Goal: Task Accomplishment & Management: Manage account settings

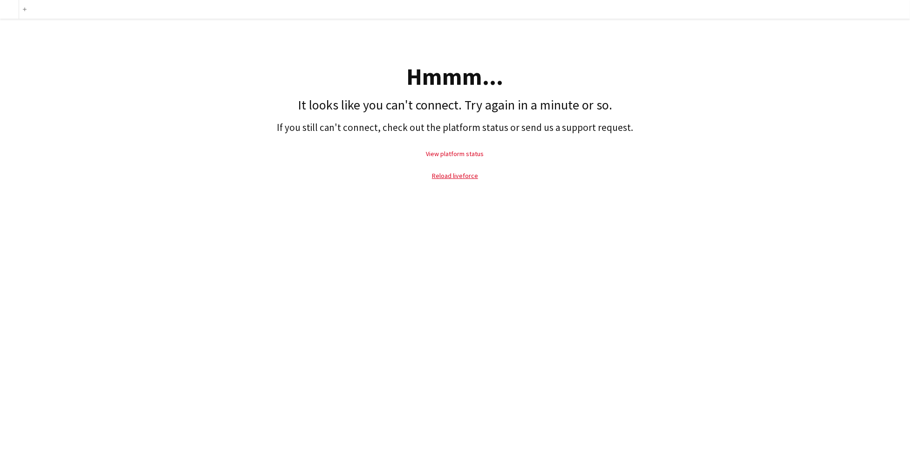
click at [438, 152] on link "View platform status" at bounding box center [455, 154] width 58 height 8
click at [470, 173] on link "Reload liveforce" at bounding box center [455, 175] width 46 height 8
click at [457, 174] on link "Reload liveforce" at bounding box center [455, 175] width 46 height 8
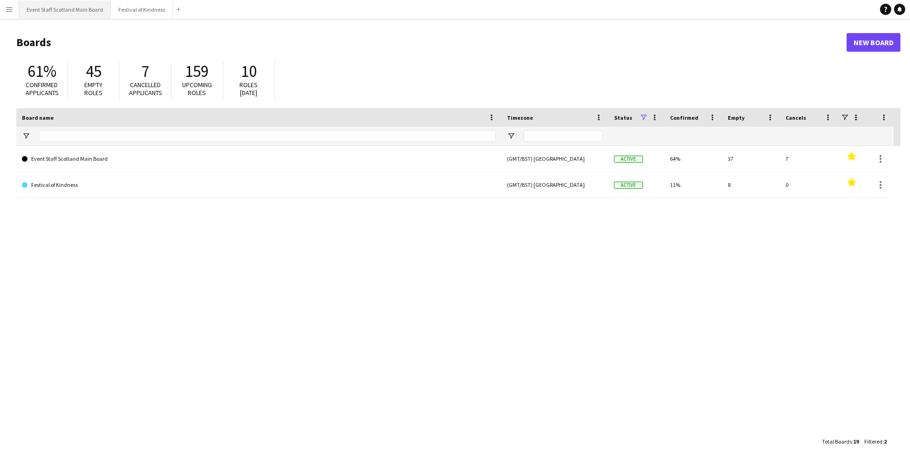
click at [88, 8] on button "Event Staff Scotland Main Board Close" at bounding box center [65, 9] width 92 height 18
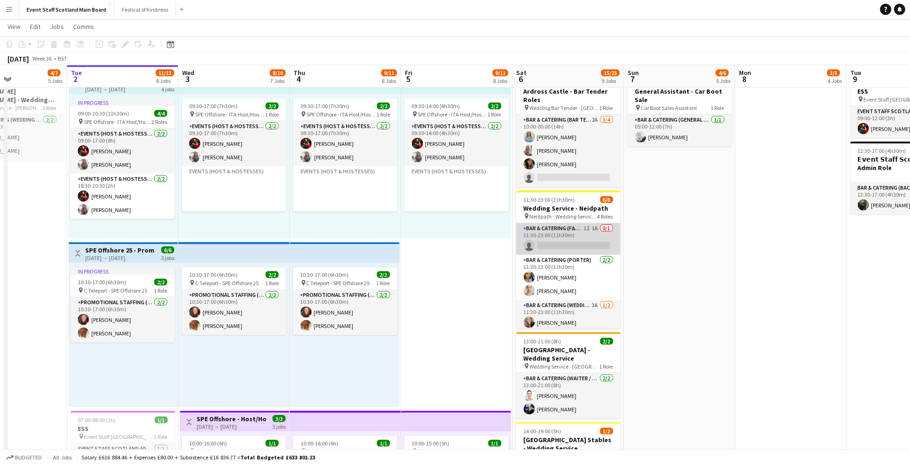
click at [579, 236] on app-card-role "Bar & Catering (F&B Manager - Wedding) 1I 1A 0/1 11:30-23:00 (11h30m) single-ne…" at bounding box center [568, 239] width 104 height 32
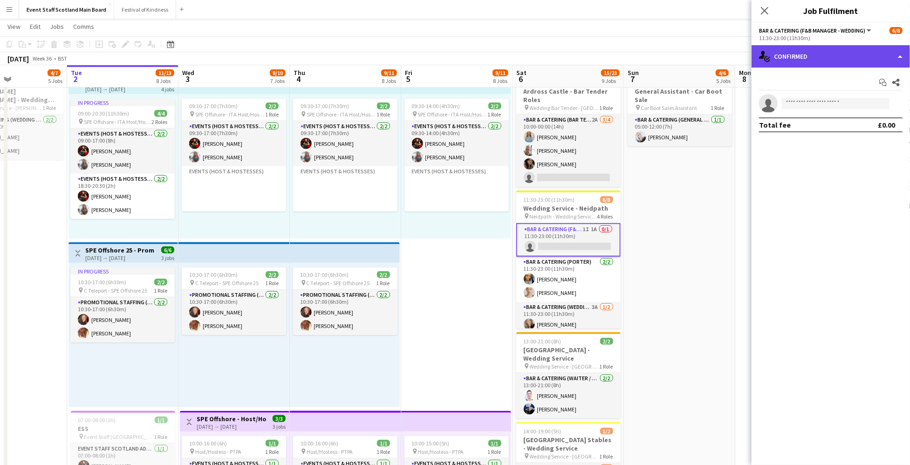
click at [889, 59] on div "single-neutral-actions-check-2 Confirmed" at bounding box center [830, 56] width 158 height 22
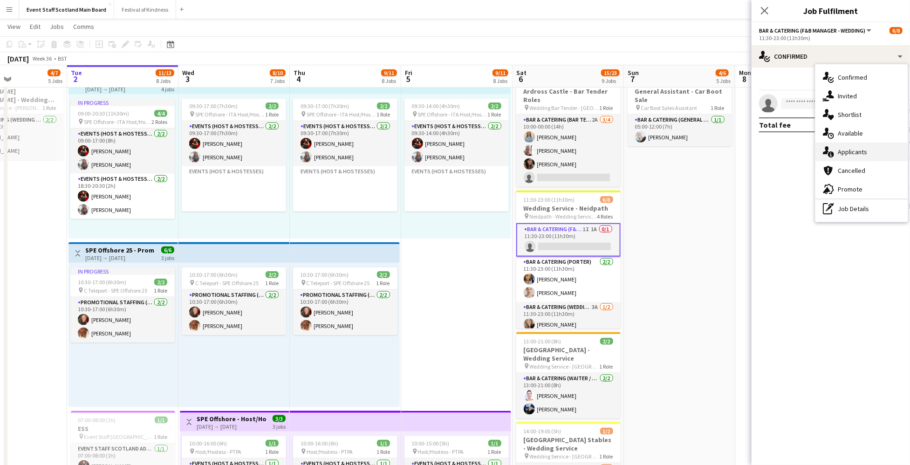
click at [853, 151] on span "Applicants" at bounding box center [852, 152] width 29 height 8
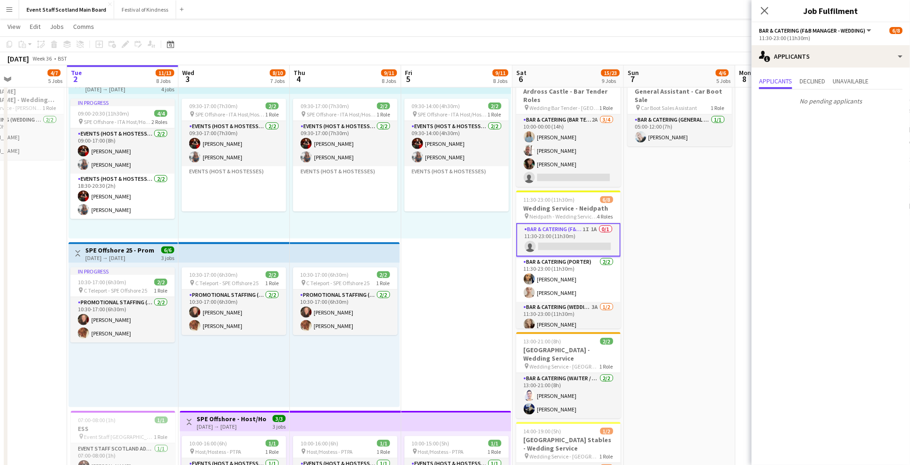
click at [659, 177] on app-date-cell "16:00-00:30 (8h30m) (Mon) 1/1 pin [GEOGRAPHIC_DATA] - Event/FOH Staff 1 Role Ba…" at bounding box center [679, 78] width 111 height 1367
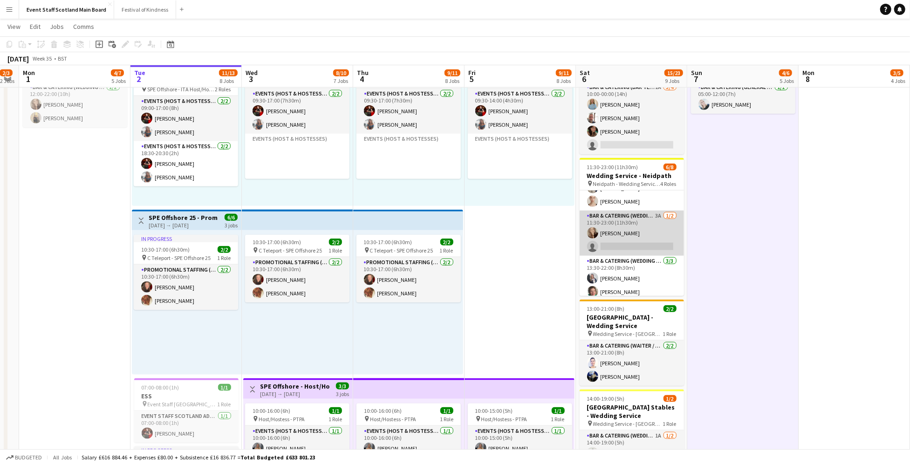
scroll to position [58, 0]
click at [639, 214] on app-card-role "Bar & Catering (Wedding Service Staff) 3A [DATE] 11:30-23:00 (11h30m) [PERSON_N…" at bounding box center [632, 232] width 104 height 45
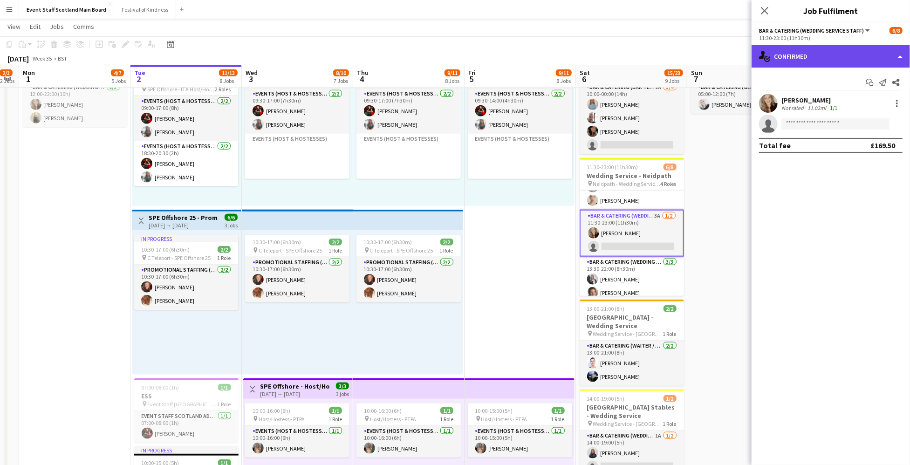
click at [827, 60] on div "single-neutral-actions-check-2 Confirmed" at bounding box center [830, 56] width 158 height 22
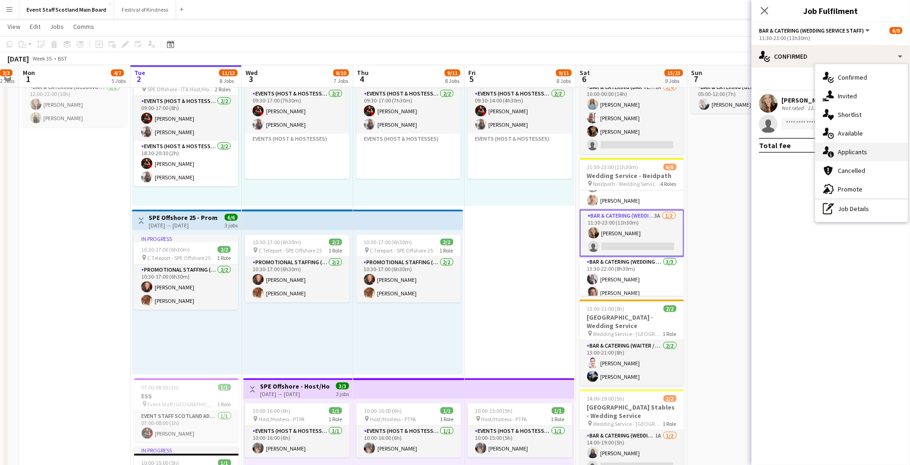
click at [847, 154] on span "Applicants" at bounding box center [852, 152] width 29 height 8
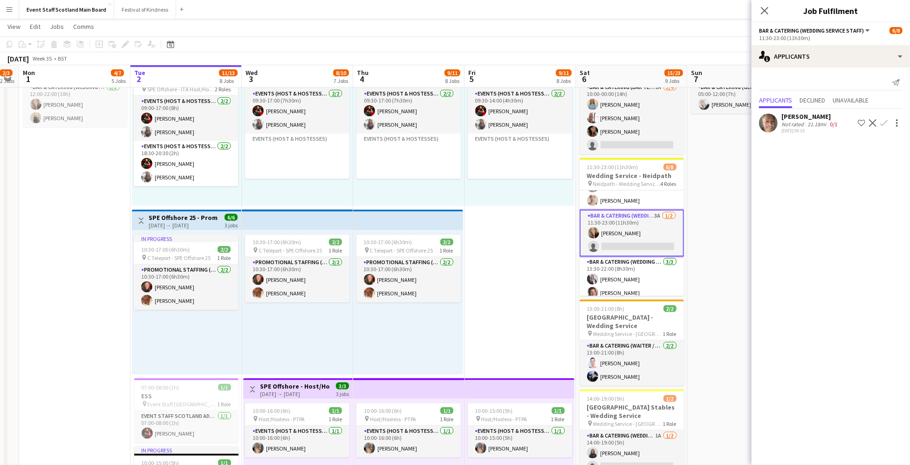
click at [721, 163] on app-date-cell "16:00-00:30 (8h30m) (Mon) 1/1 pin [GEOGRAPHIC_DATA] - Event/FOH Staff 1 Role Ba…" at bounding box center [742, 46] width 111 height 1367
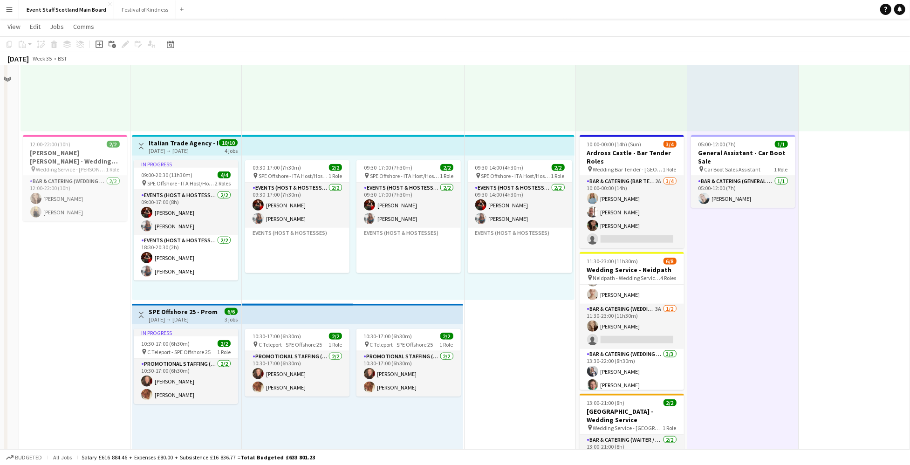
scroll to position [537, 0]
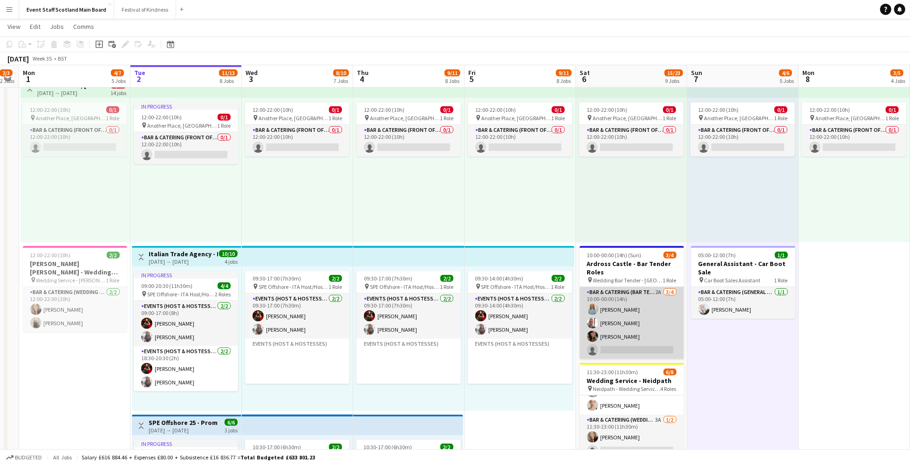
click at [648, 293] on app-card-role "Bar & Catering (Bar Tender) 2A [DATE] 10:00-00:00 (14h) [PERSON_NAME] [PERSON_N…" at bounding box center [632, 323] width 104 height 72
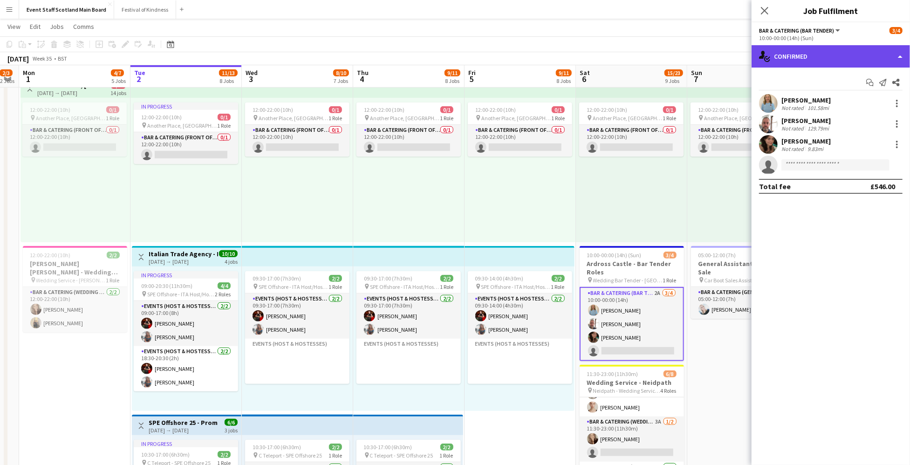
click at [839, 62] on div "single-neutral-actions-check-2 Confirmed" at bounding box center [830, 56] width 158 height 22
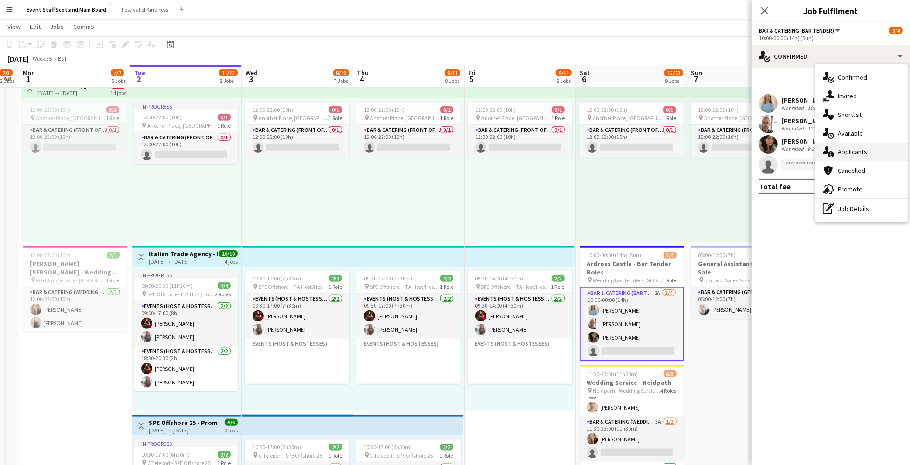
click at [848, 150] on span "Applicants" at bounding box center [852, 152] width 29 height 8
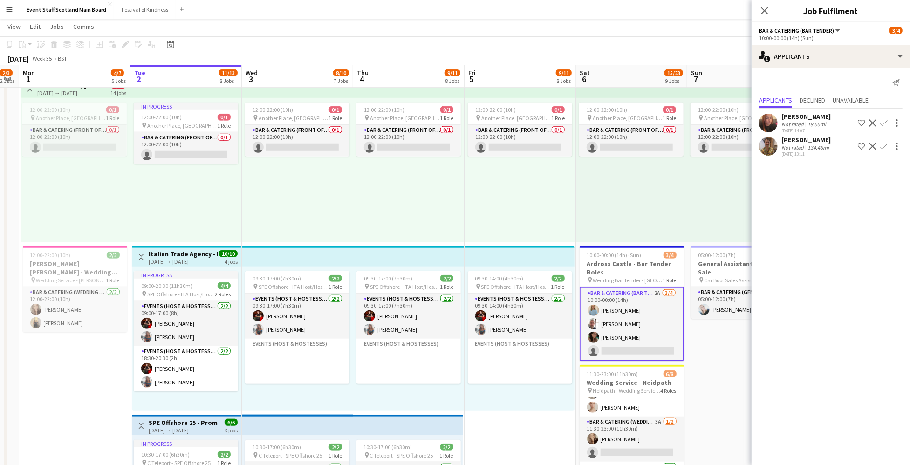
click at [792, 146] on div "Not rated" at bounding box center [793, 147] width 24 height 7
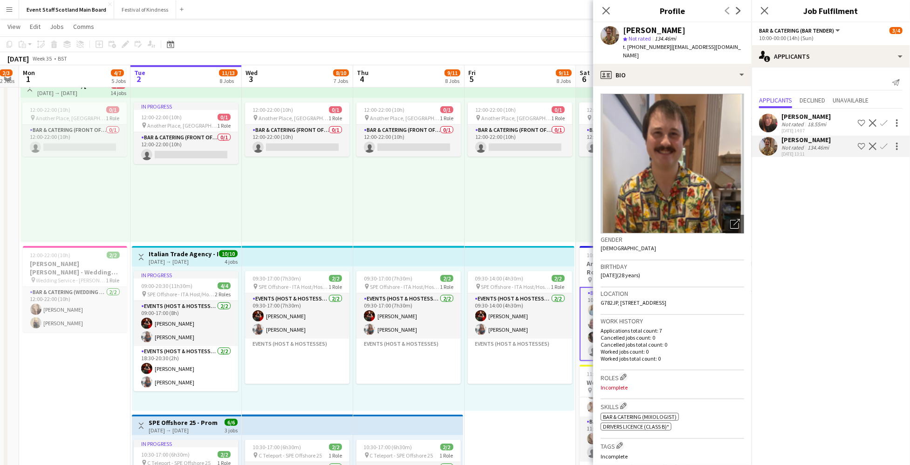
click at [576, 239] on div "12:00-22:00 (10h) 0/1 pin Another Place, The Machrie Hotel & Links 1 Role Bar &…" at bounding box center [631, 170] width 111 height 144
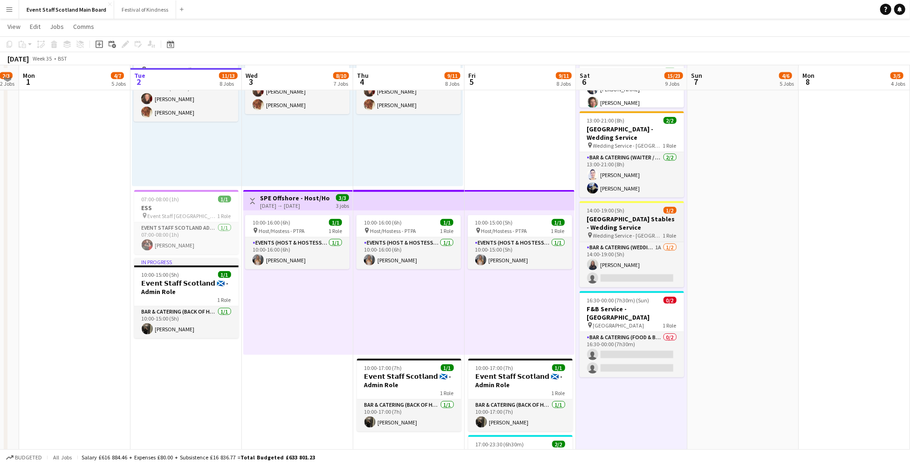
scroll to position [926, 0]
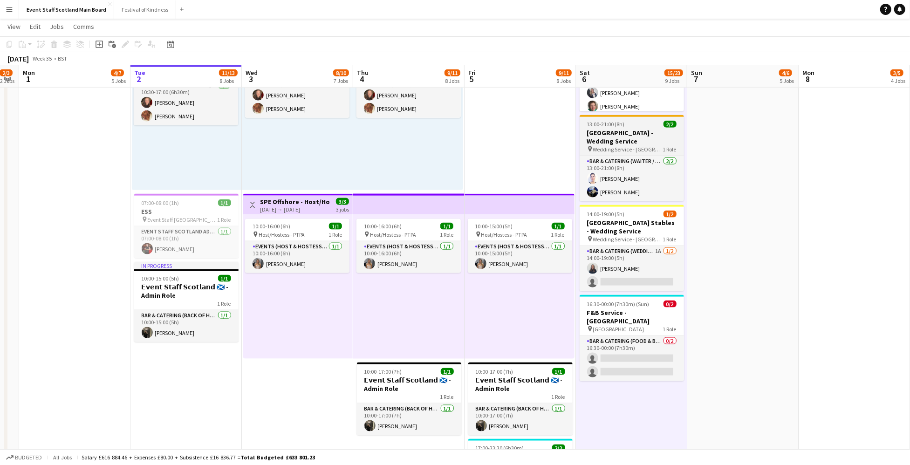
click at [632, 129] on h3 "[GEOGRAPHIC_DATA] - Wedding Service" at bounding box center [632, 137] width 104 height 17
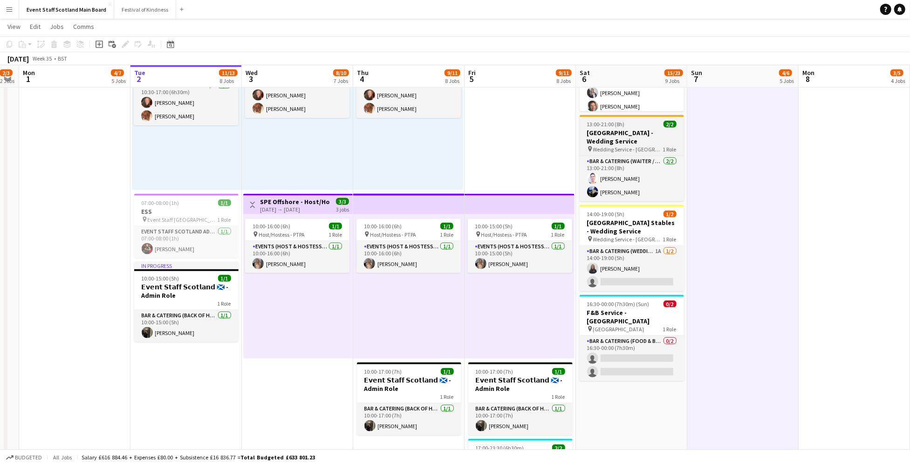
click at [628, 134] on h3 "[GEOGRAPHIC_DATA] - Wedding Service" at bounding box center [632, 137] width 104 height 17
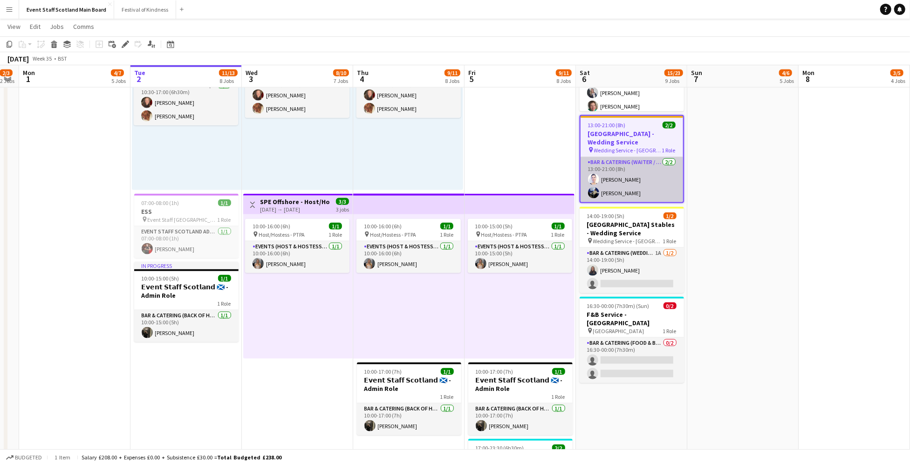
click at [638, 170] on app-card-role "Bar & Catering (Waiter / waitress) [DATE] 13:00-21:00 (8h) [PERSON_NAME] [PERSO…" at bounding box center [631, 179] width 102 height 45
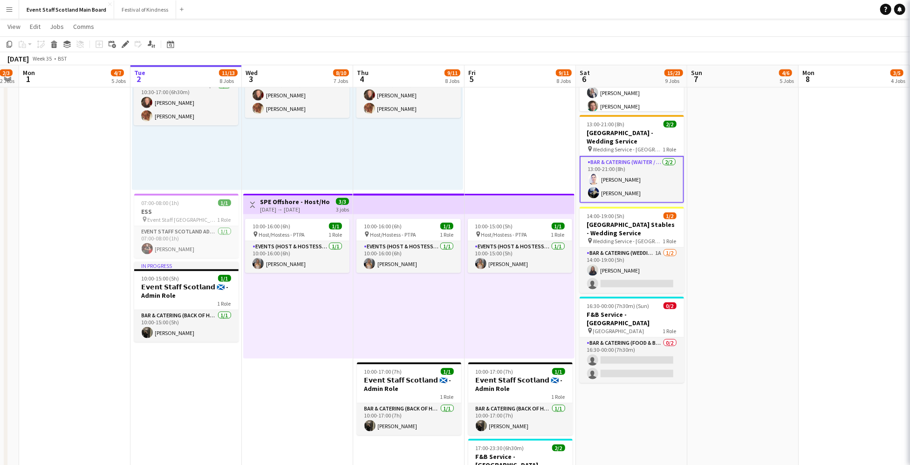
scroll to position [0, 203]
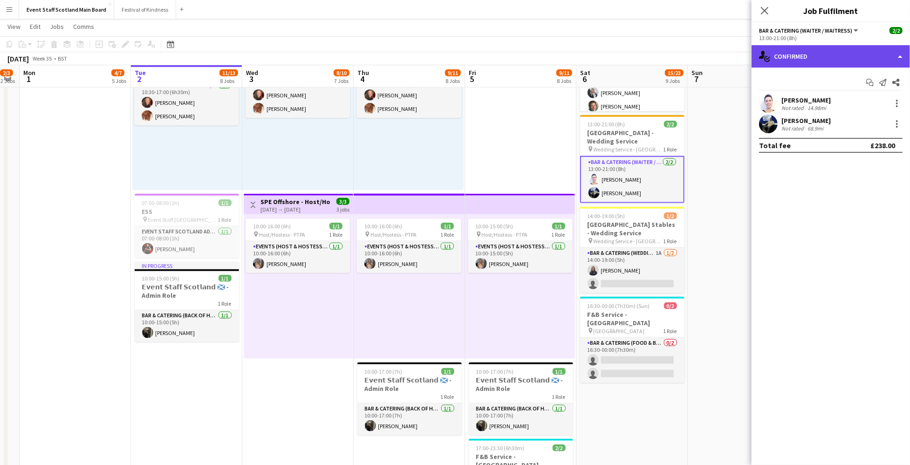
click at [858, 55] on div "single-neutral-actions-check-2 Confirmed" at bounding box center [830, 56] width 158 height 22
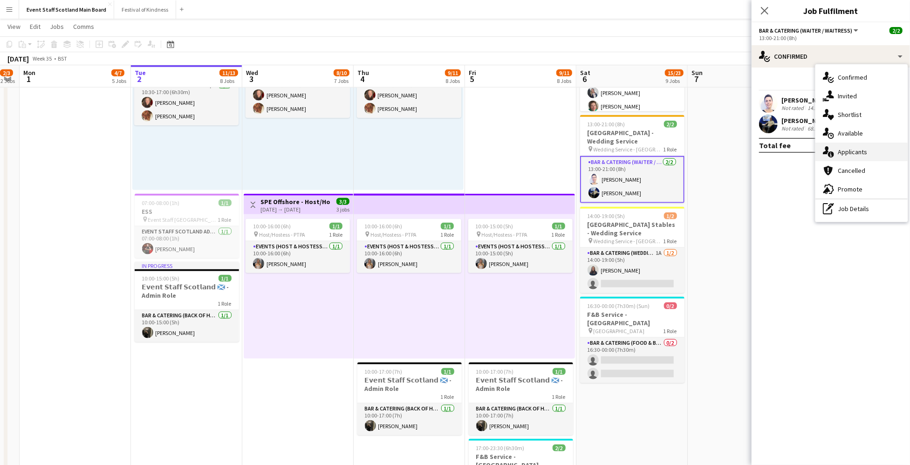
click at [850, 155] on span "Applicants" at bounding box center [852, 152] width 29 height 8
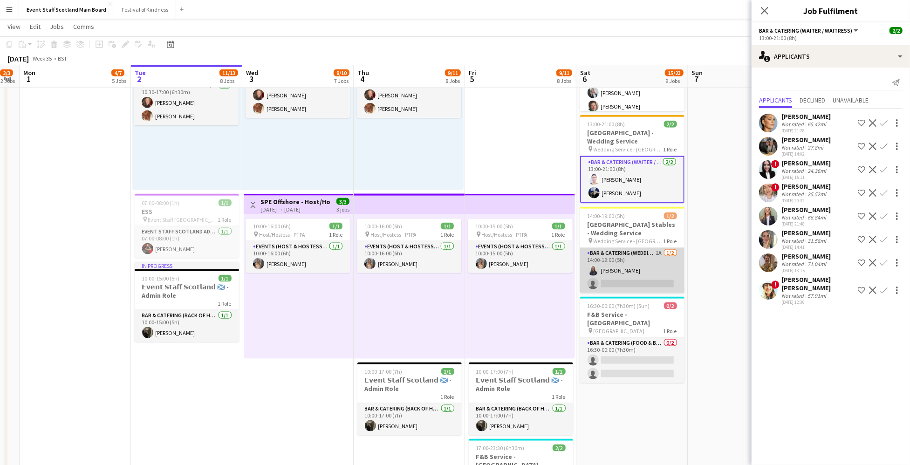
click at [642, 254] on app-card-role "Bar & Catering (Wedding Service Staff) 1A [DATE] 14:00-19:00 (5h) [PERSON_NAME]…" at bounding box center [632, 270] width 104 height 45
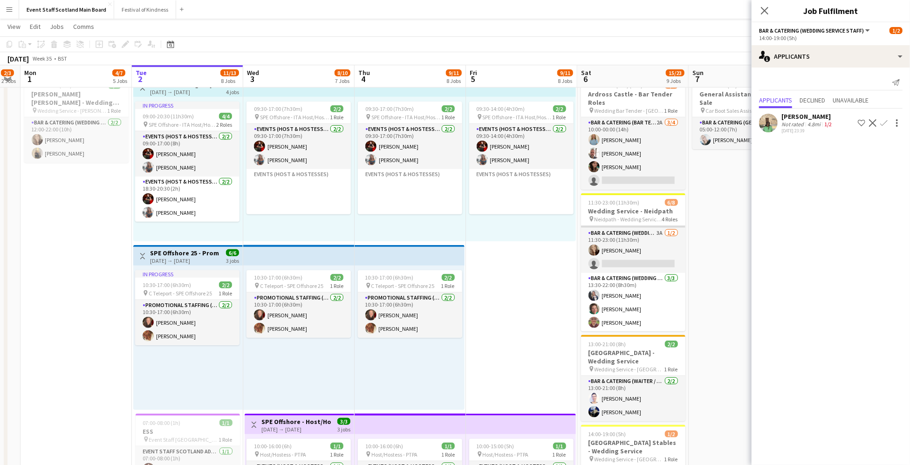
scroll to position [75, 0]
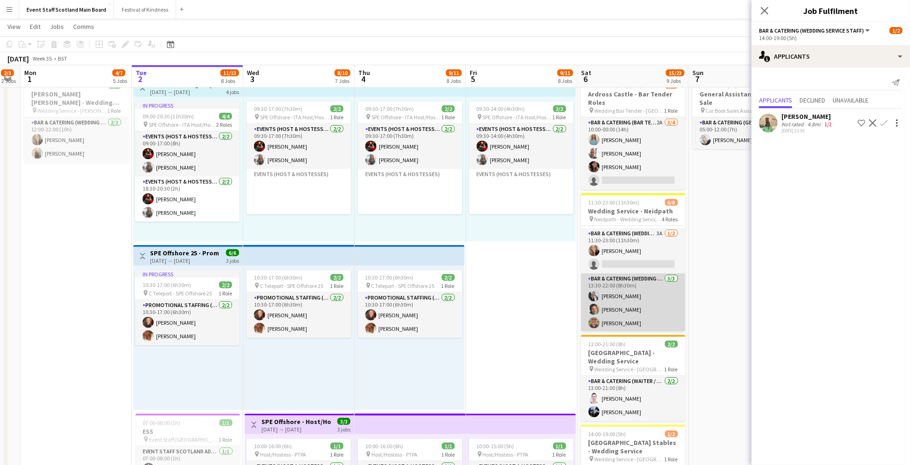
click at [623, 308] on app-card-role "Bar & Catering (Wedding Service Staff) [DATE] 13:30-22:00 (8h30m) [PERSON_NAME]…" at bounding box center [633, 302] width 104 height 59
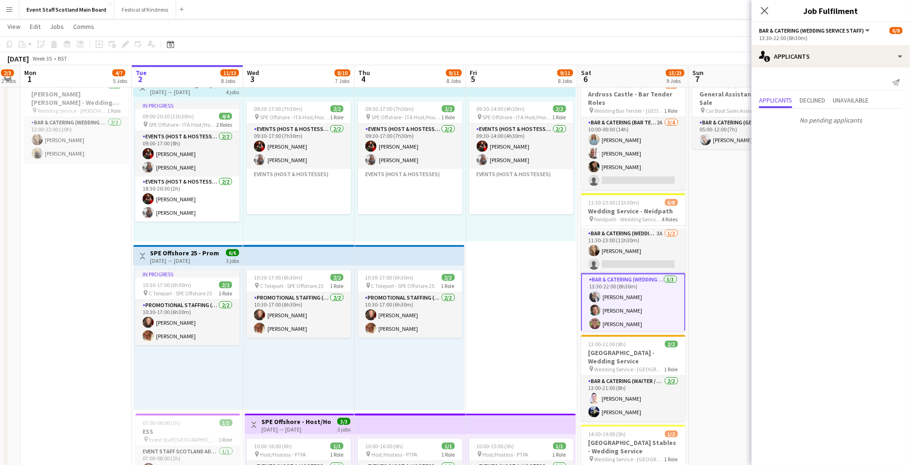
click at [647, 308] on app-card-role "Bar & Catering (Wedding Service Staff) [DATE] 13:30-22:00 (8h30m) [PERSON_NAME]…" at bounding box center [633, 303] width 104 height 61
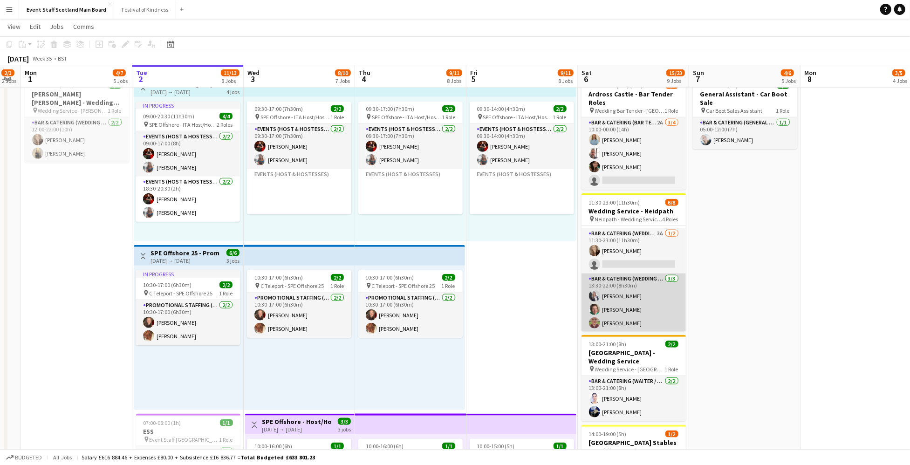
scroll to position [0, 201]
click at [647, 306] on app-card-role "Bar & Catering (Wedding Service Staff) [DATE] 13:30-22:00 (8h30m) [PERSON_NAME]…" at bounding box center [634, 302] width 104 height 59
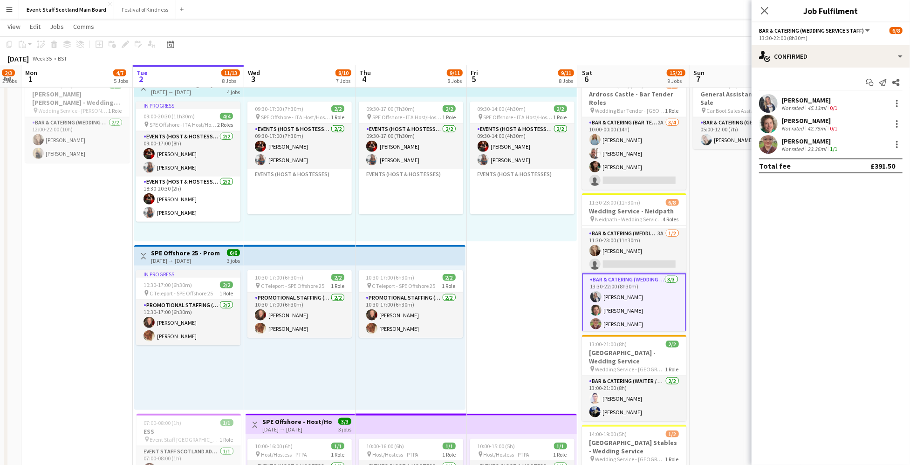
click at [805, 126] on div "42.75mi" at bounding box center [816, 128] width 22 height 7
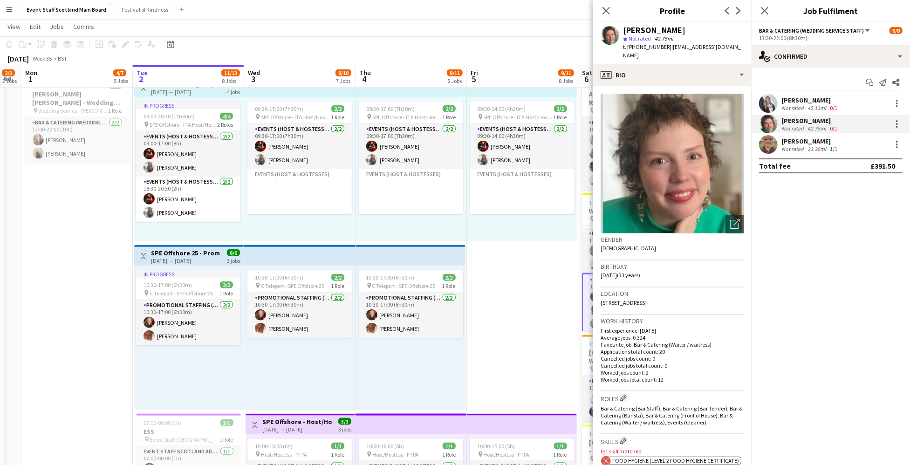
click at [563, 32] on app-page-menu "View Day view expanded Day view collapsed Month view Date picker Jump to [DATE]…" at bounding box center [455, 28] width 910 height 18
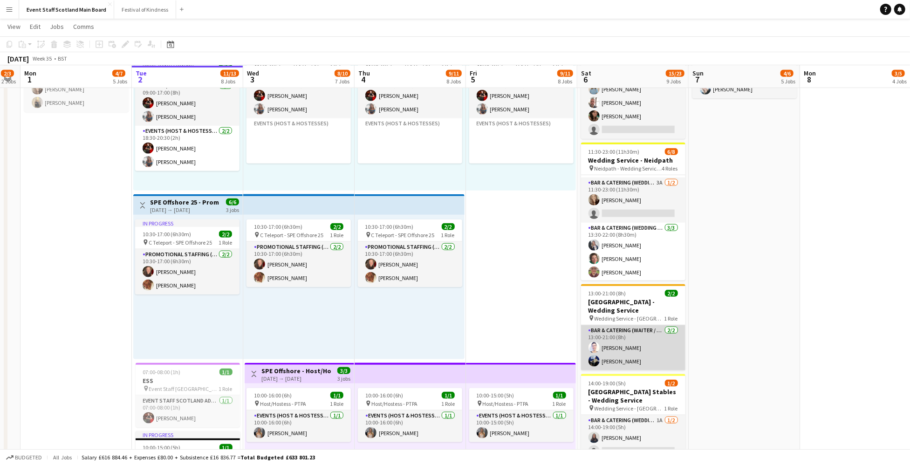
scroll to position [811, 0]
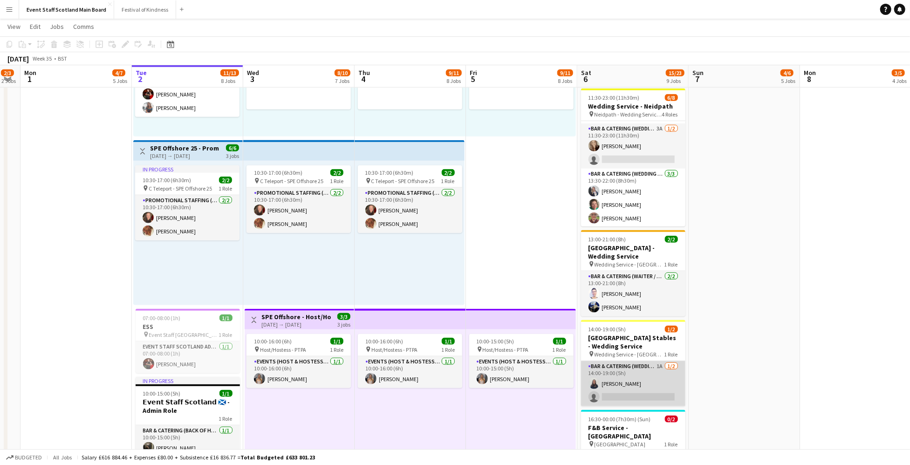
click at [647, 382] on app-card-role "Bar & Catering (Wedding Service Staff) 1A [DATE] 14:00-19:00 (5h) [PERSON_NAME]…" at bounding box center [633, 383] width 104 height 45
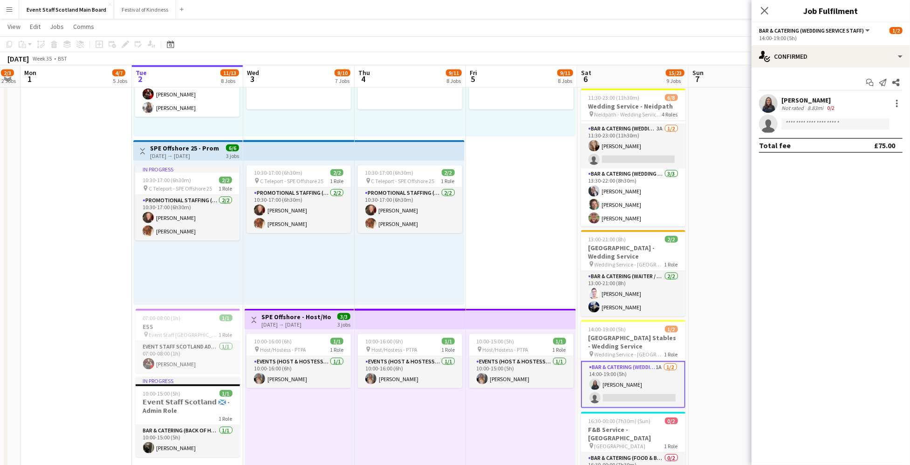
click at [835, 98] on div "[PERSON_NAME]" at bounding box center [808, 100] width 55 height 8
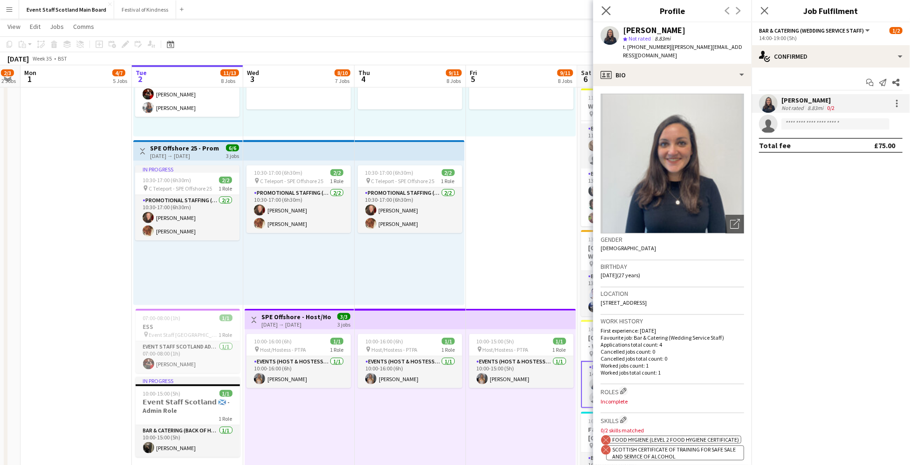
click at [606, 5] on app-icon "Close pop-in" at bounding box center [607, 11] width 14 height 14
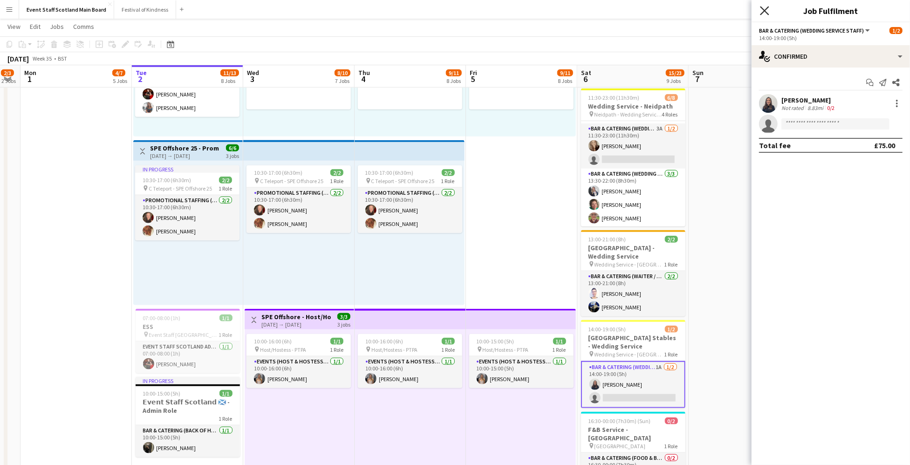
click at [763, 8] on icon "Close pop-in" at bounding box center [764, 10] width 9 height 9
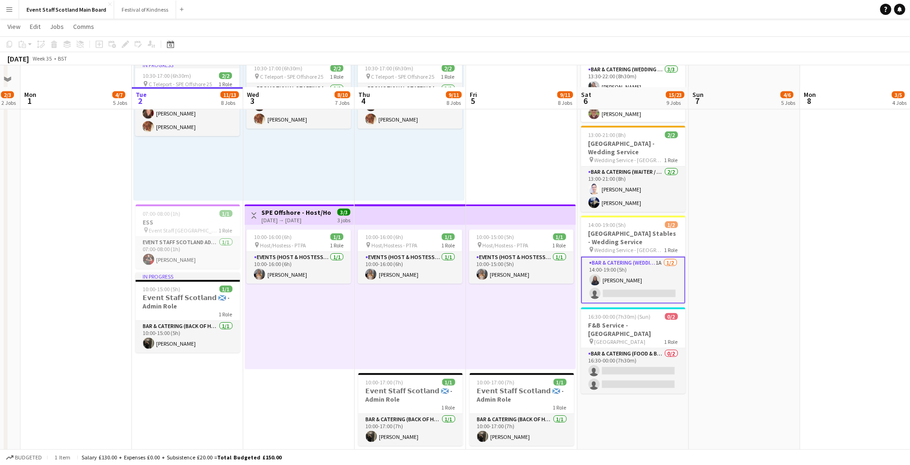
scroll to position [938, 0]
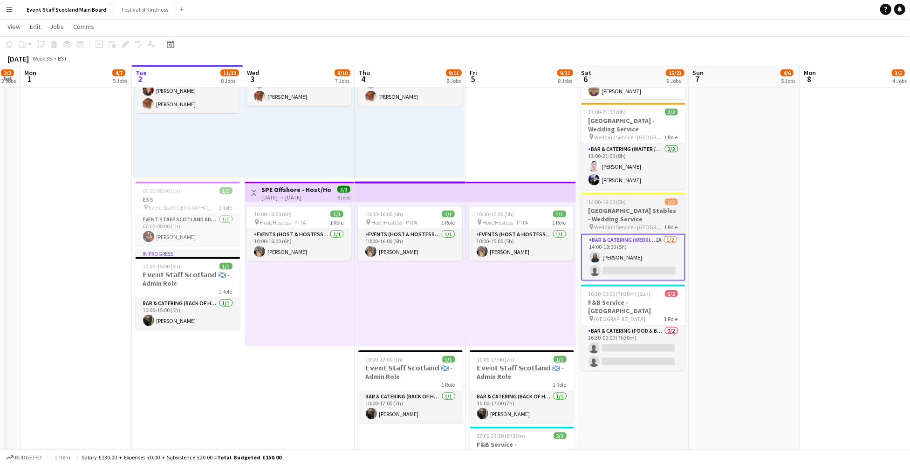
click at [635, 224] on span "Wedding Service - [GEOGRAPHIC_DATA] Stables" at bounding box center [629, 227] width 70 height 7
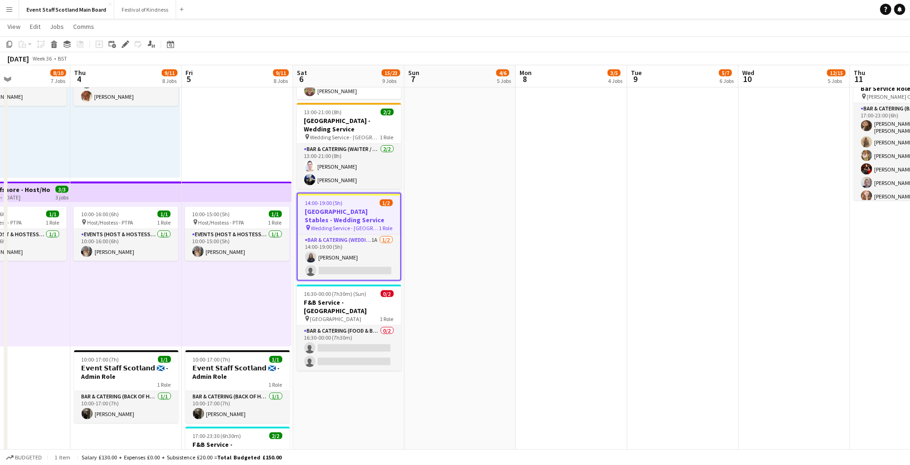
scroll to position [0, 259]
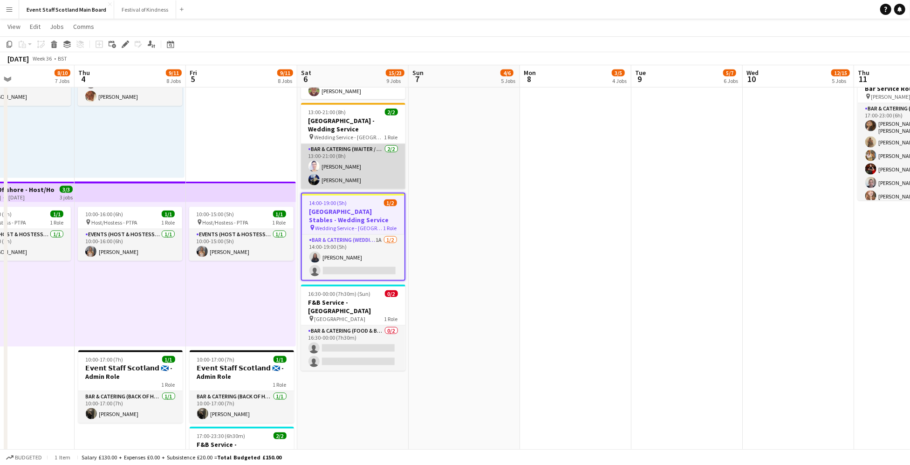
click at [375, 168] on app-card-role "Bar & Catering (Waiter / waitress) [DATE] 13:00-21:00 (8h) [PERSON_NAME] [PERSO…" at bounding box center [353, 166] width 104 height 45
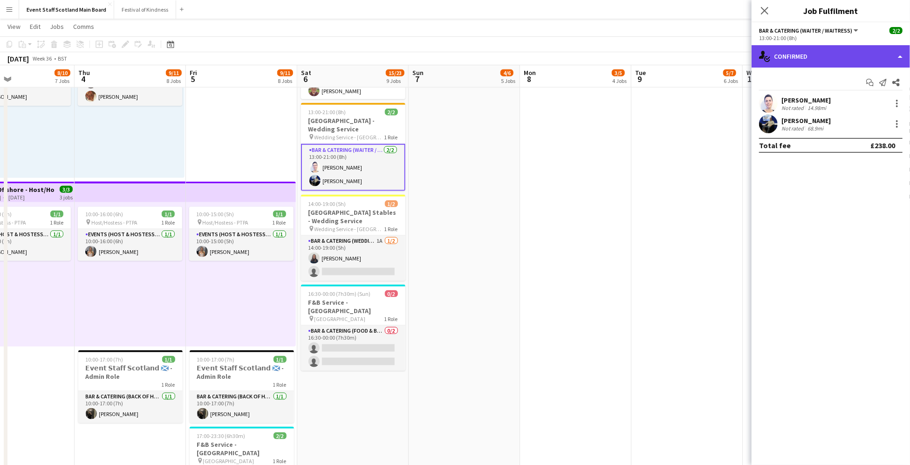
click at [874, 59] on div "single-neutral-actions-check-2 Confirmed" at bounding box center [830, 56] width 158 height 22
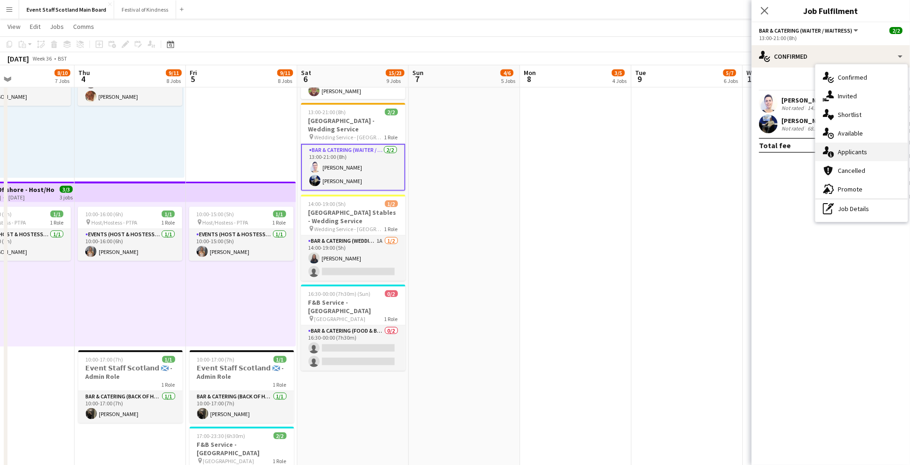
click at [857, 151] on span "Applicants" at bounding box center [852, 152] width 29 height 8
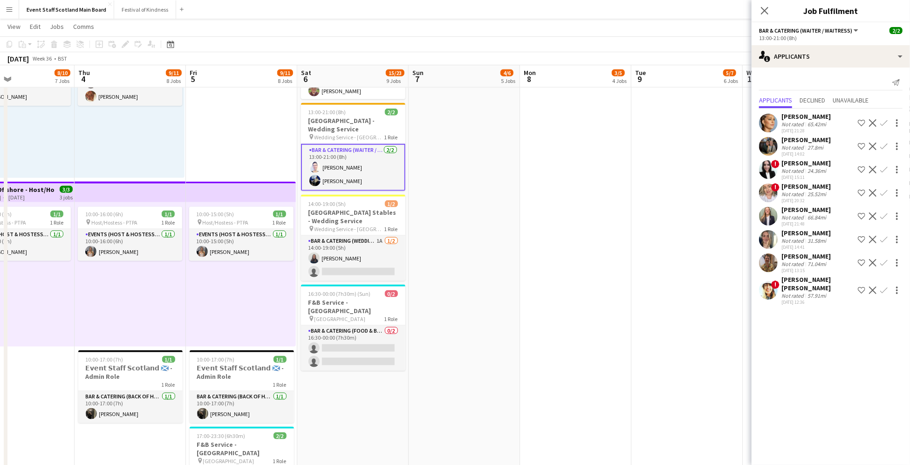
click at [795, 292] on div "Not rated" at bounding box center [793, 295] width 24 height 7
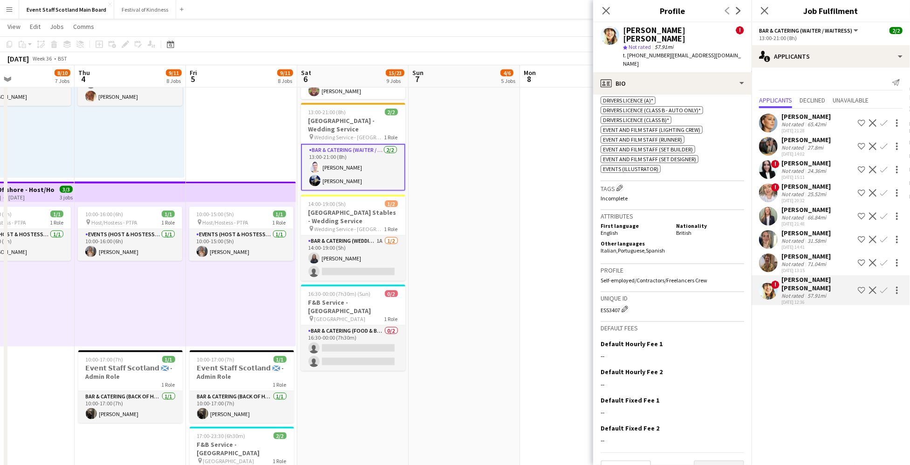
scroll to position [457, 0]
click at [722, 461] on button "Next" at bounding box center [719, 470] width 50 height 19
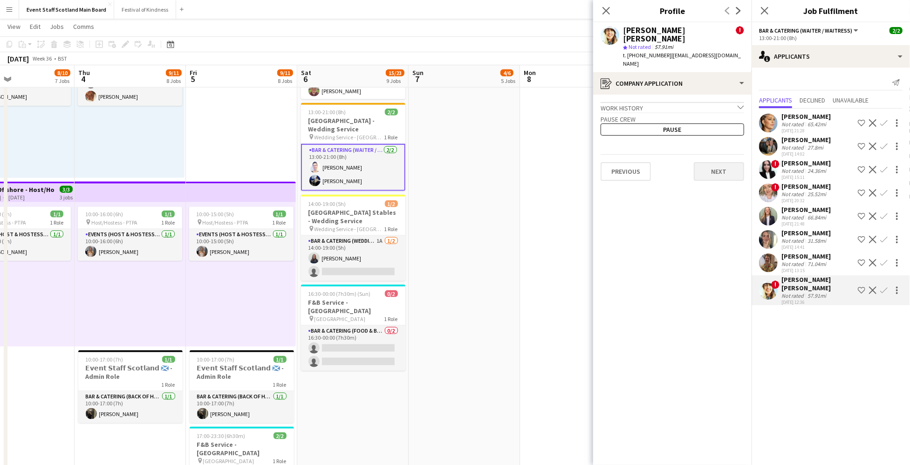
click at [709, 162] on button "Next" at bounding box center [719, 171] width 50 height 19
click at [711, 157] on button "Next" at bounding box center [719, 166] width 50 height 19
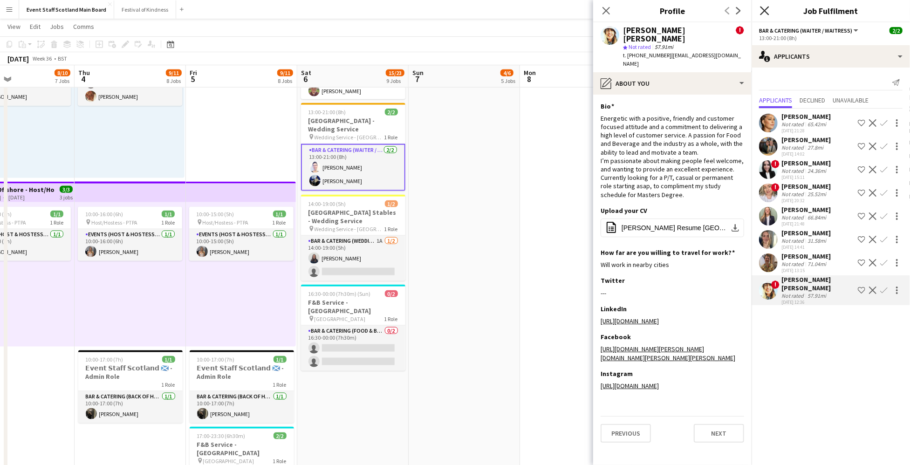
click at [765, 9] on icon at bounding box center [764, 10] width 9 height 9
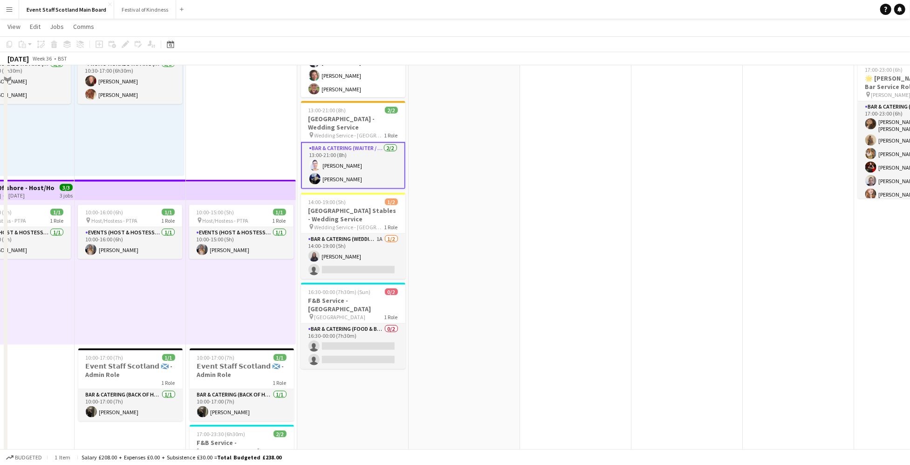
scroll to position [904, 0]
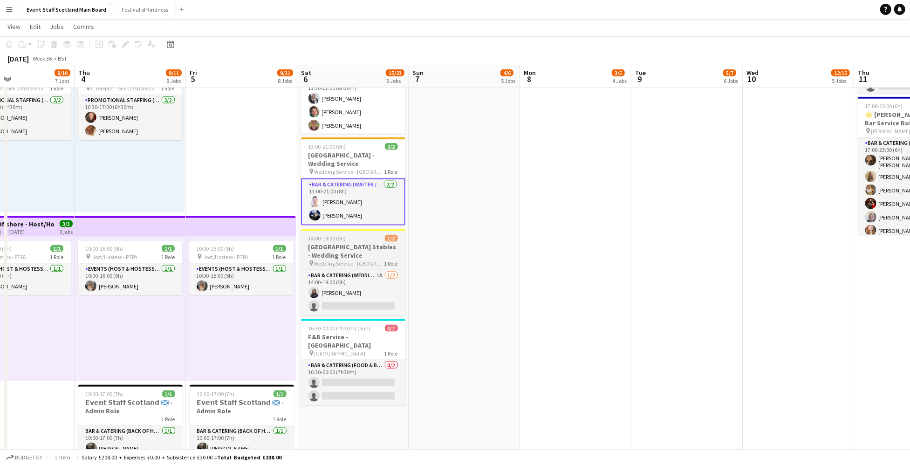
click at [353, 251] on h3 "[GEOGRAPHIC_DATA] Stables - Wedding Service" at bounding box center [353, 251] width 104 height 17
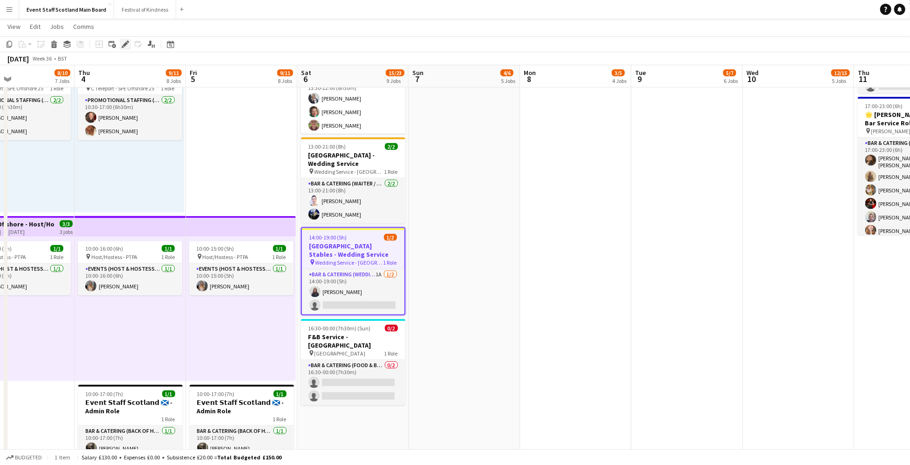
click at [127, 40] on div "Edit" at bounding box center [125, 44] width 11 height 11
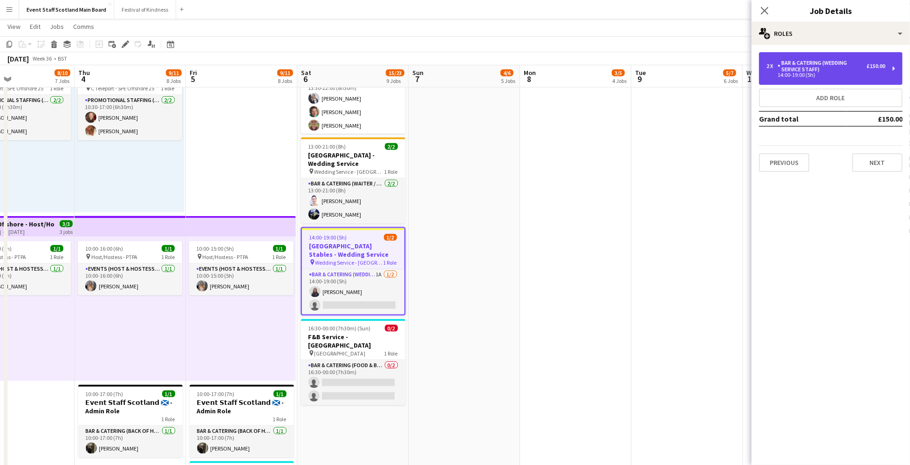
click at [822, 62] on div "Bar & Catering (Wedding Service Staff)" at bounding box center [822, 66] width 89 height 13
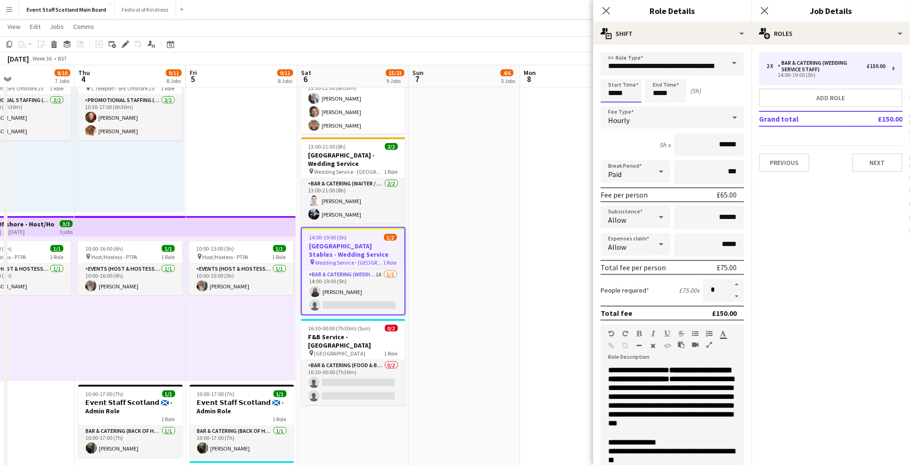
click at [631, 95] on input "*****" at bounding box center [621, 90] width 41 height 23
click at [632, 106] on div at bounding box center [630, 106] width 19 height 9
type input "*****"
click at [612, 103] on div at bounding box center [611, 106] width 19 height 9
click at [673, 92] on input "*****" at bounding box center [665, 90] width 41 height 23
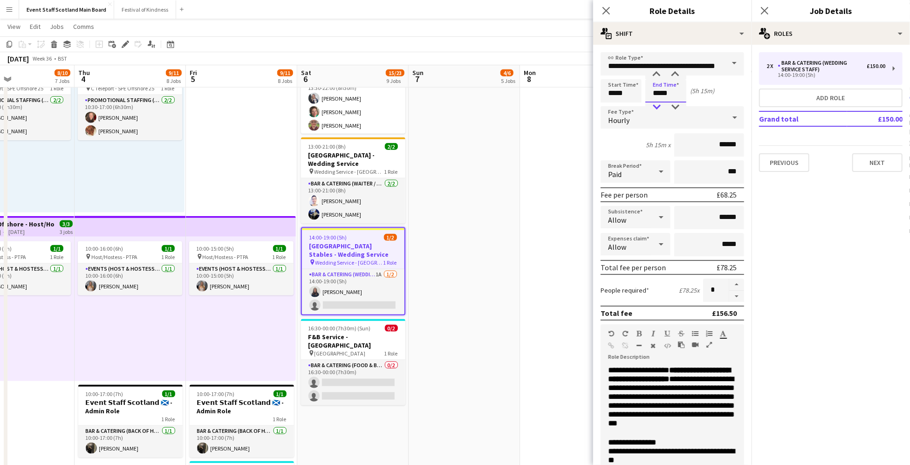
click at [654, 106] on div at bounding box center [656, 106] width 19 height 9
click at [676, 73] on div at bounding box center [675, 74] width 19 height 9
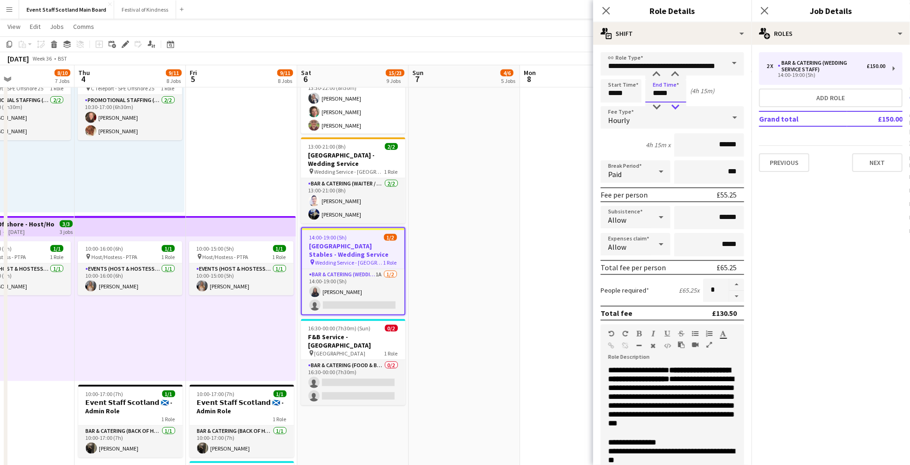
type input "*****"
click at [678, 105] on div at bounding box center [675, 106] width 19 height 9
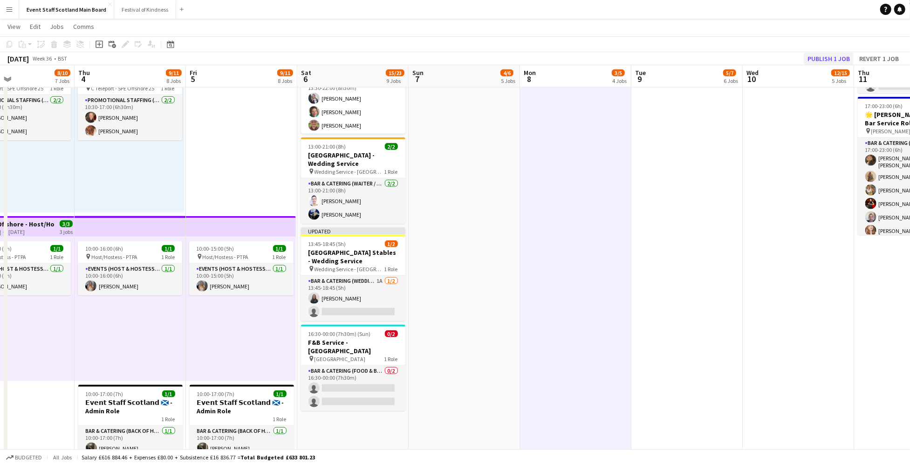
click at [827, 56] on button "Publish 1 job" at bounding box center [829, 59] width 50 height 12
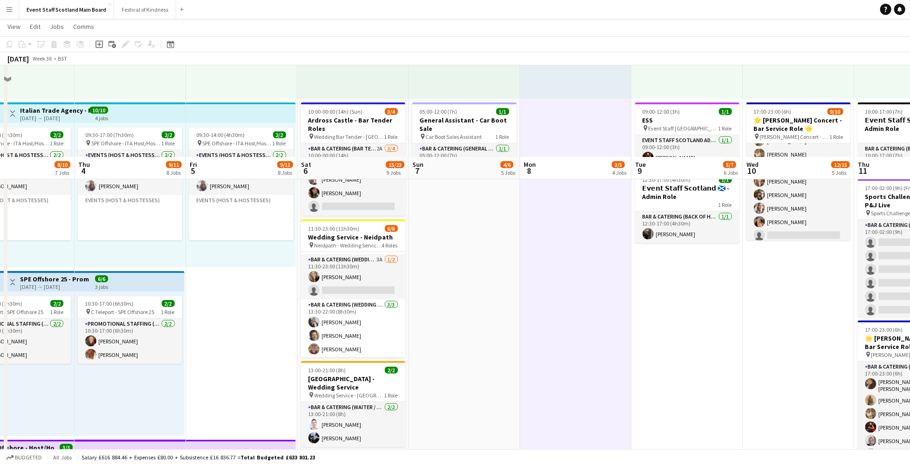
scroll to position [669, 0]
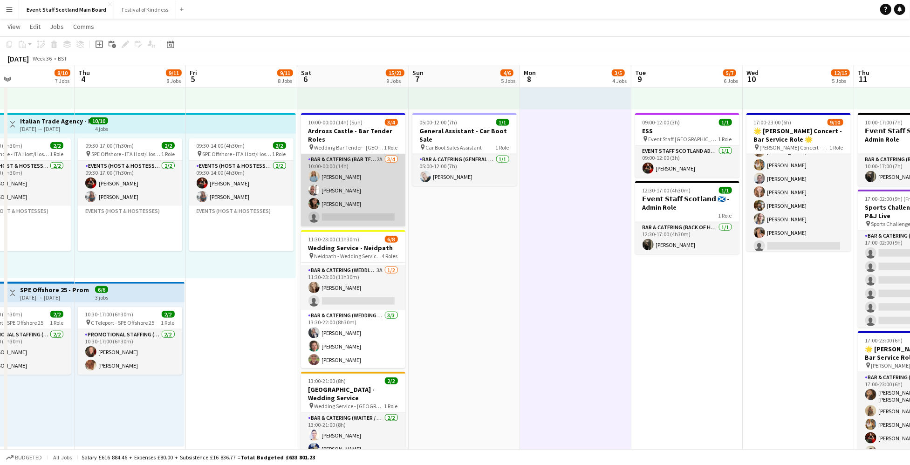
click at [369, 161] on app-card-role "Bar & Catering (Bar Tender) 2A [DATE] 10:00-00:00 (14h) [PERSON_NAME] [PERSON_N…" at bounding box center [353, 190] width 104 height 72
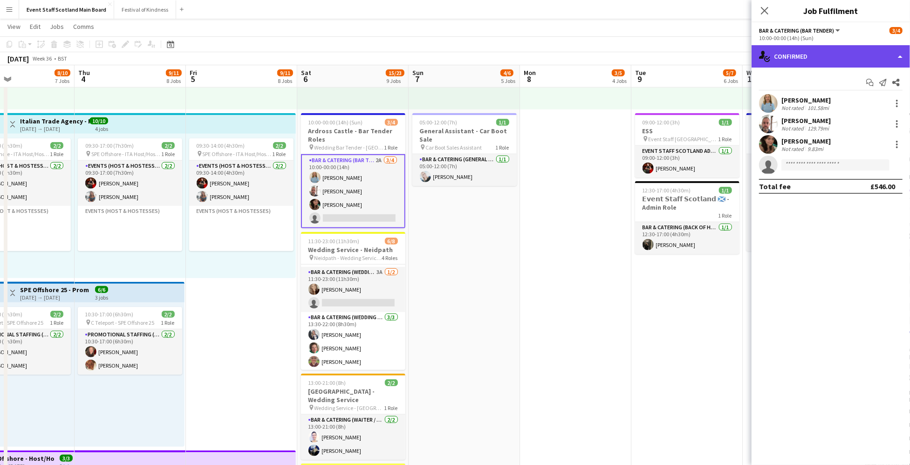
click at [834, 62] on div "single-neutral-actions-check-2 Confirmed" at bounding box center [830, 56] width 158 height 22
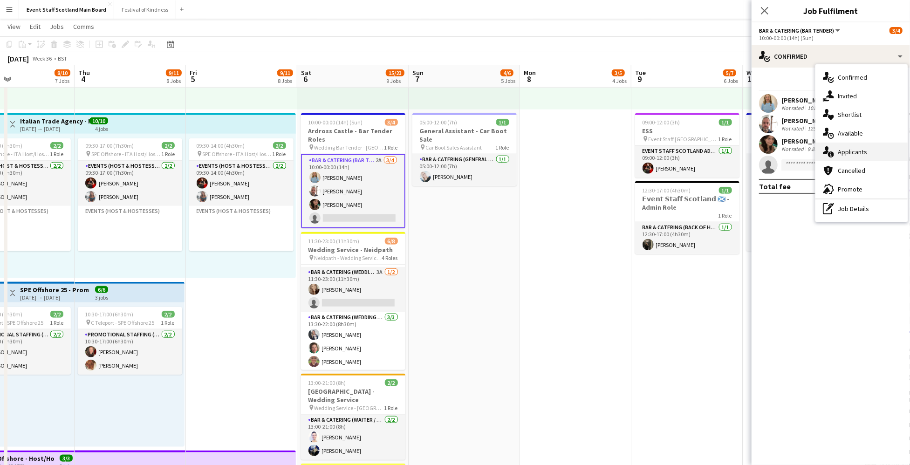
click at [856, 154] on span "Applicants" at bounding box center [852, 152] width 29 height 8
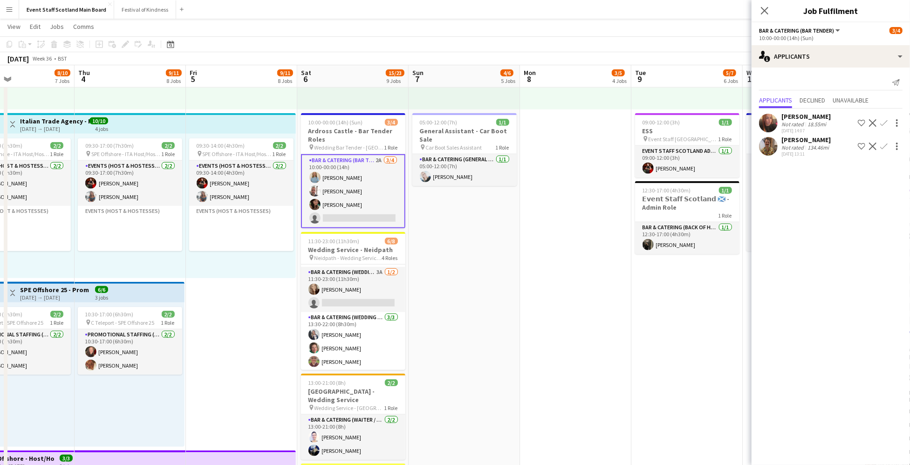
scroll to position [0, 259]
click at [593, 210] on app-date-cell "16:00-00:30 (8h30m) (Tue) 1/1 pin [GEOGRAPHIC_DATA] - Event/FOH Staff 1 Role Ba…" at bounding box center [575, 118] width 111 height 1367
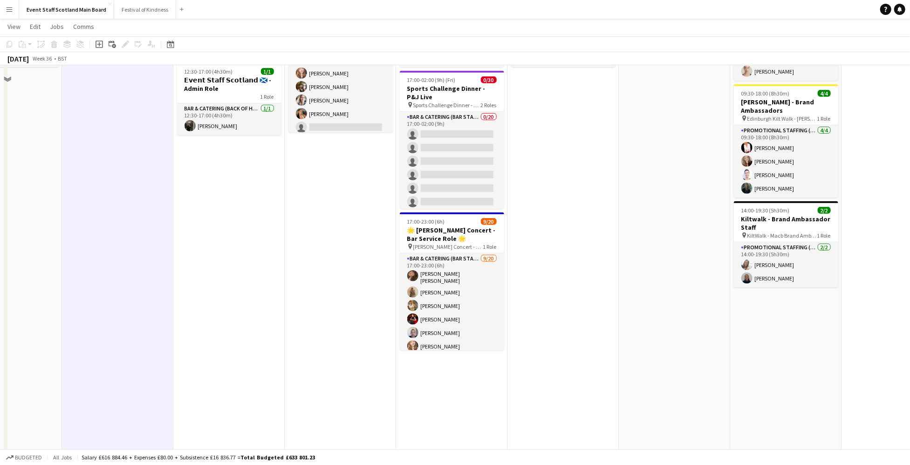
scroll to position [701, 0]
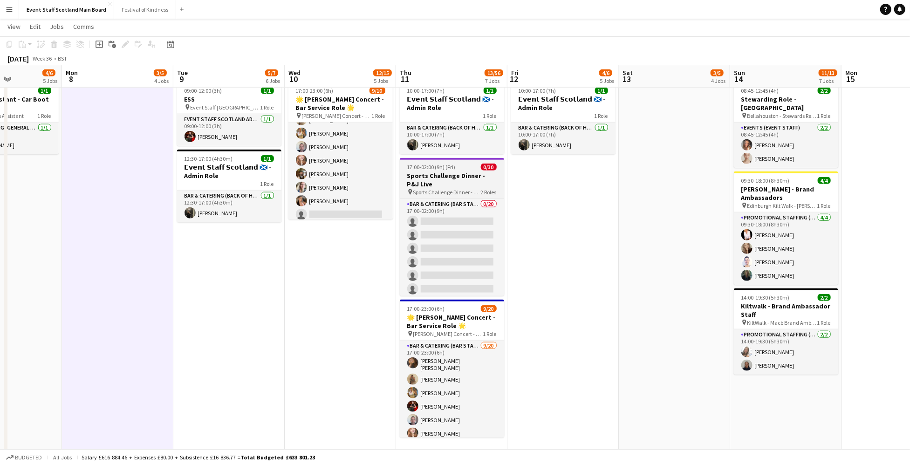
click at [471, 164] on div "17:00-02:00 (9h) (Fri) 0/30" at bounding box center [452, 167] width 104 height 7
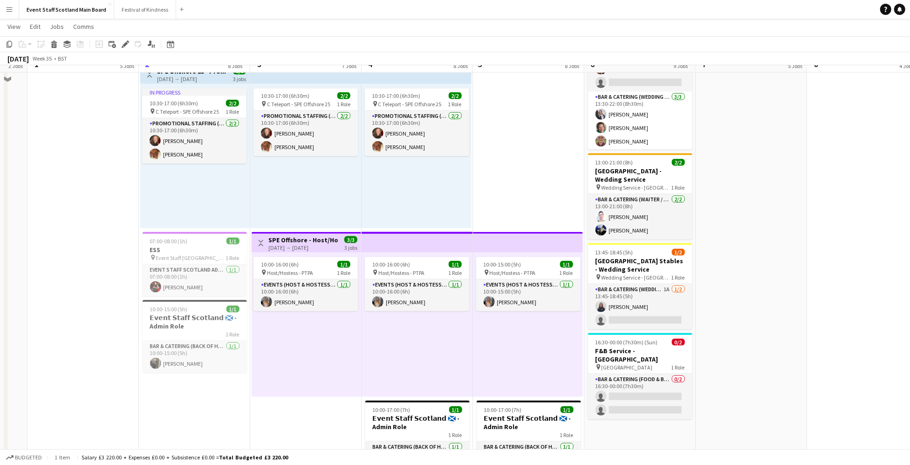
scroll to position [872, 0]
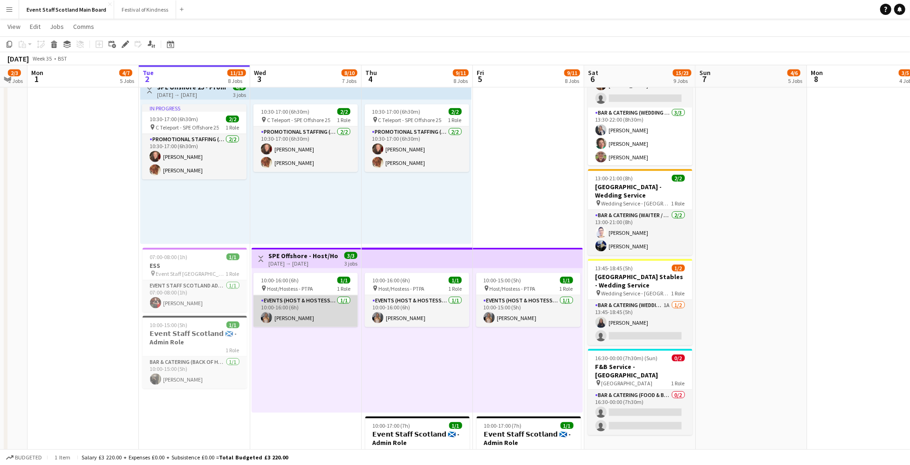
click at [293, 314] on app-card-role "Events (Host & Hostesses) [DATE] 10:00-16:00 (6h) [PERSON_NAME]" at bounding box center [305, 311] width 104 height 32
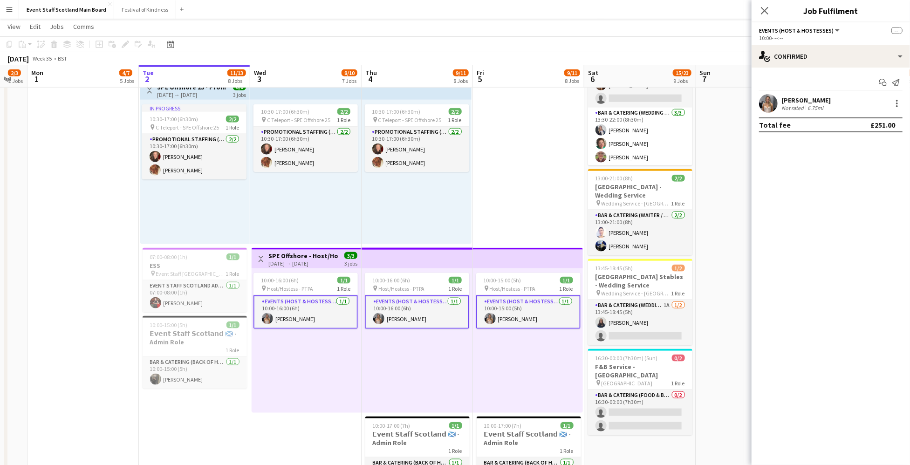
click at [794, 100] on div "[PERSON_NAME]" at bounding box center [805, 100] width 49 height 8
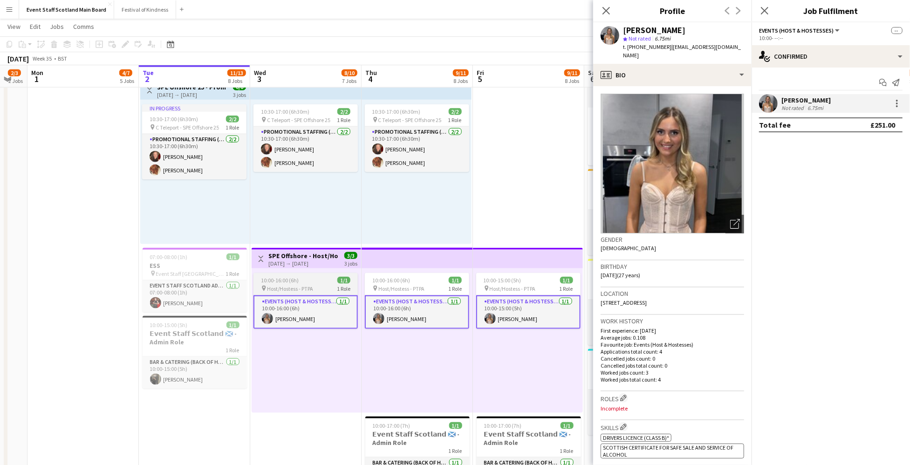
click at [313, 285] on span "Host/Hostess - PTPA" at bounding box center [290, 288] width 46 height 7
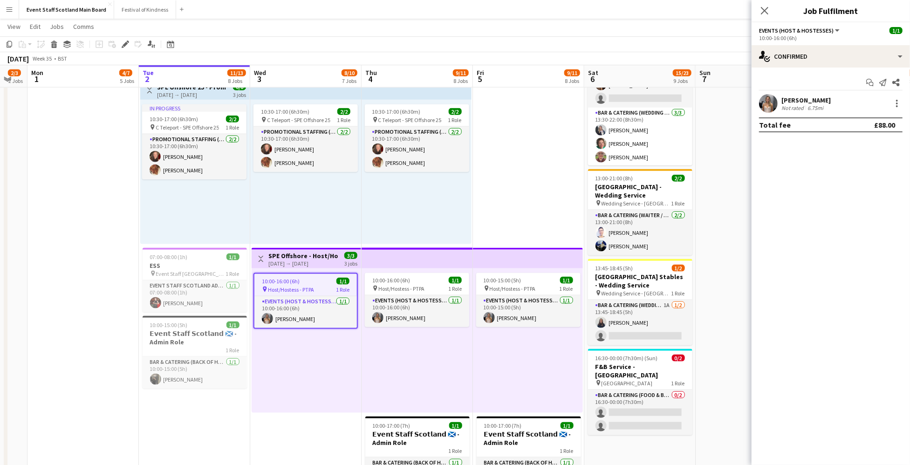
click at [314, 263] on div "[DATE] → [DATE]" at bounding box center [302, 263] width 69 height 7
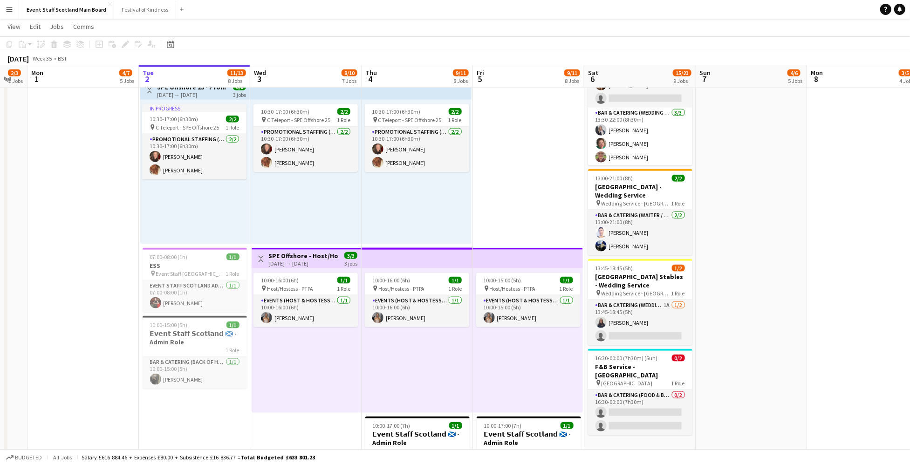
click at [312, 248] on app-top-bar "Toggle View SPE Offshore - Host/Hostess [DATE] → [DATE] 3/3 3 jobs" at bounding box center [306, 258] width 109 height 20
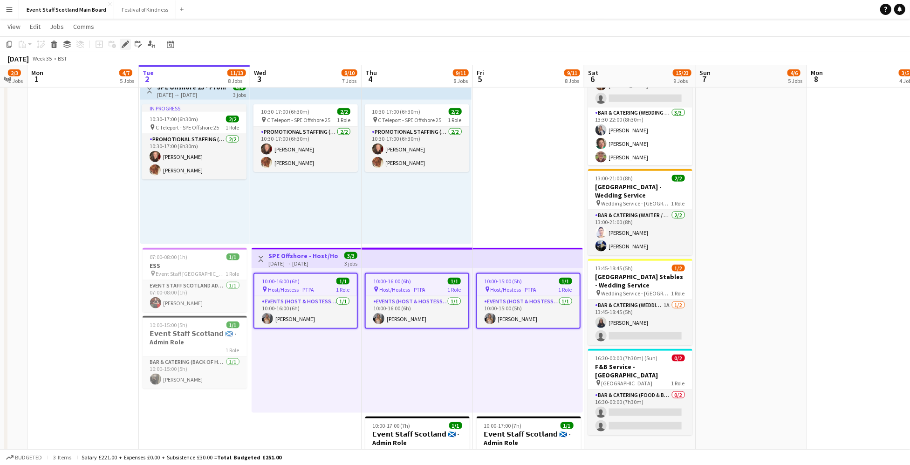
click at [126, 41] on icon "Edit" at bounding box center [125, 44] width 7 height 7
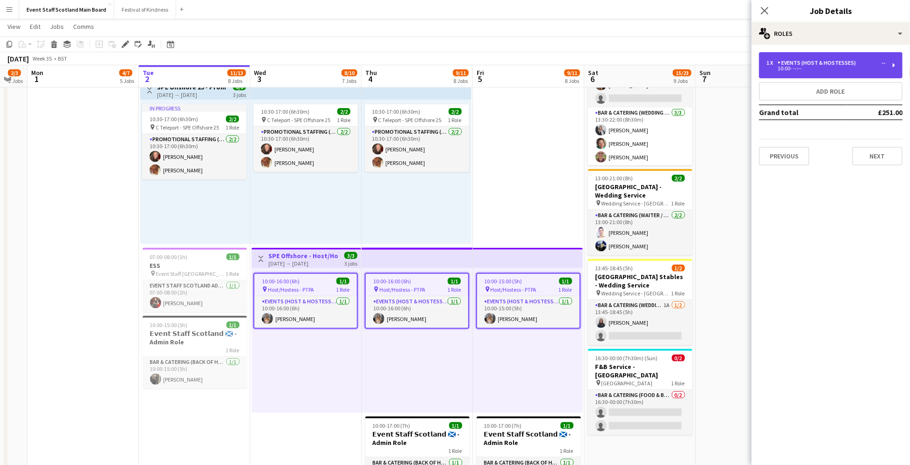
click at [897, 68] on div "1 x Events (Host & Hostesses) -- 10:00- --:--" at bounding box center [830, 65] width 143 height 26
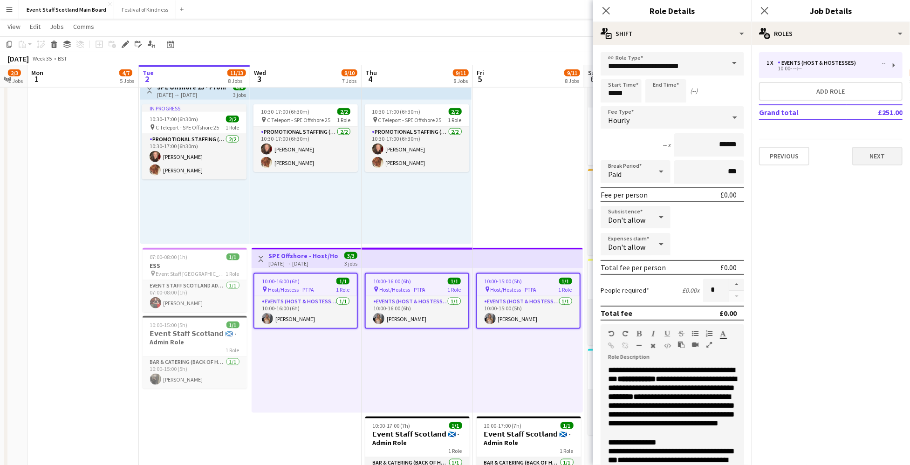
click at [880, 150] on button "Next" at bounding box center [877, 156] width 50 height 19
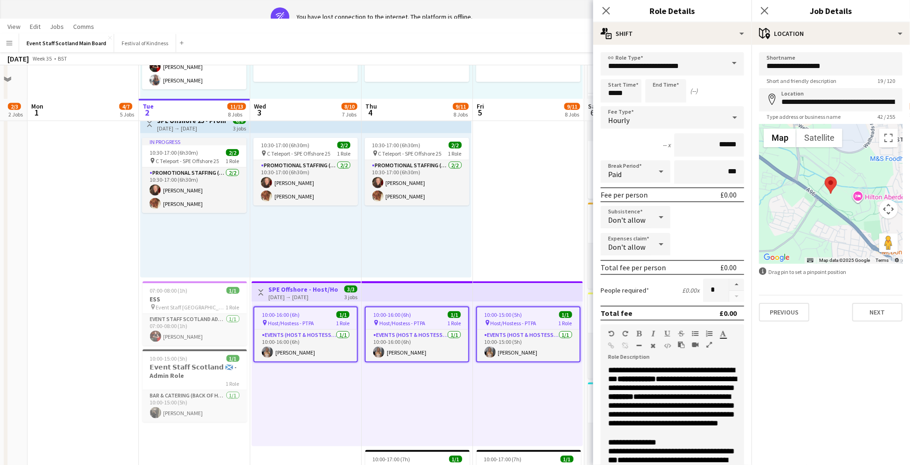
scroll to position [0, 0]
